Goal: Check status: Check status

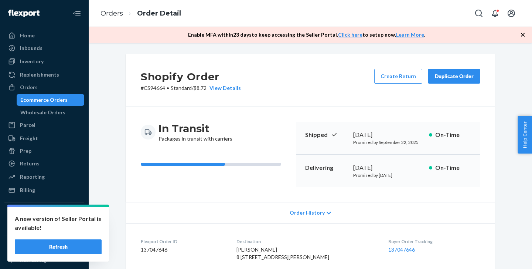
click at [44, 86] on div "Orders" at bounding box center [44, 87] width 78 height 10
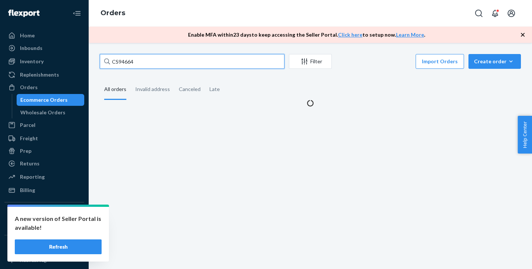
click at [155, 68] on input "CS94664" at bounding box center [192, 61] width 185 height 15
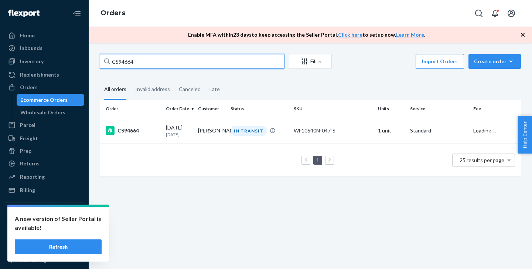
paste input "1847343"
type input "1847343"
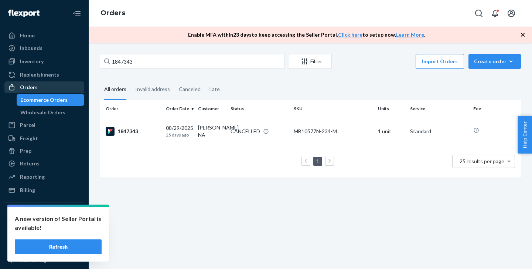
click at [47, 88] on div "Orders" at bounding box center [44, 87] width 78 height 10
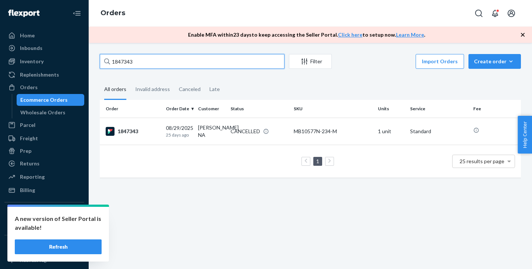
click at [157, 64] on input "1847343" at bounding box center [192, 61] width 185 height 15
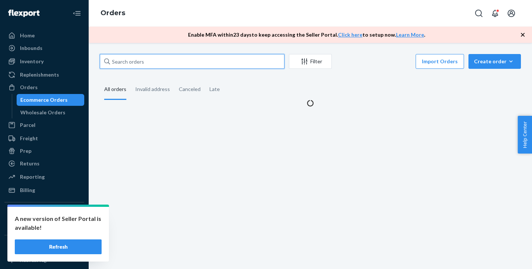
paste input "BKDMW-Y2LL"
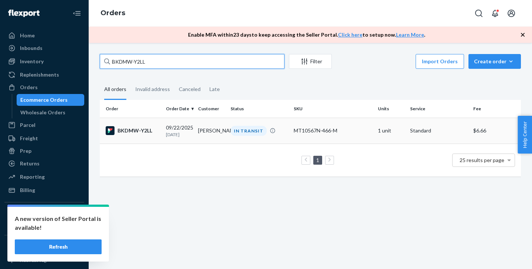
type input "BKDMW-Y2LL"
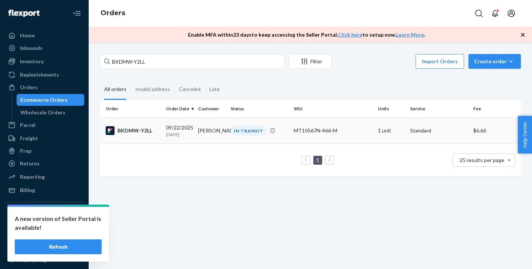
click at [153, 143] on td "BKDMW-Y2LL" at bounding box center [131, 131] width 63 height 26
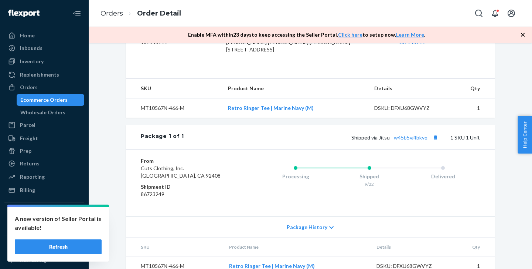
scroll to position [211, 0]
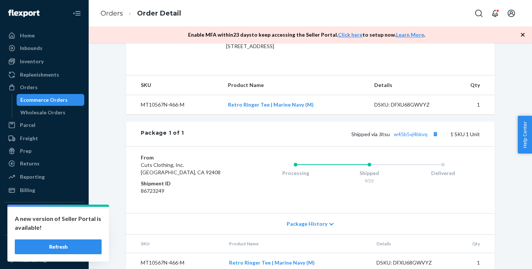
click at [400, 146] on div "Package 1 of 1 Shipped via Jitsu w45b5vj4bkvq 1 SKU 1 Unit" at bounding box center [310, 134] width 369 height 24
click at [401, 146] on div "Package 1 of 1 Shipped via Jitsu w45b5vj4bkvq 1 SKU 1 Unit" at bounding box center [310, 134] width 369 height 24
click at [404, 137] on link "w45b5vj4bkvq" at bounding box center [411, 134] width 34 height 6
